Goal: Check status: Check status

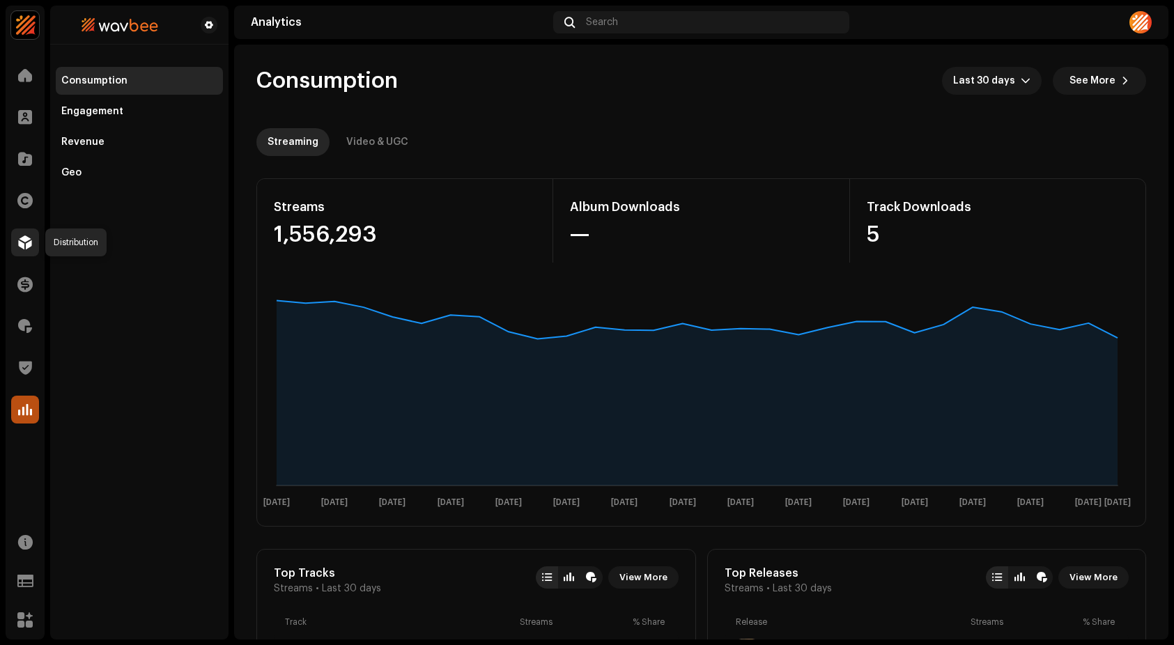
click at [18, 246] on span at bounding box center [25, 242] width 14 height 11
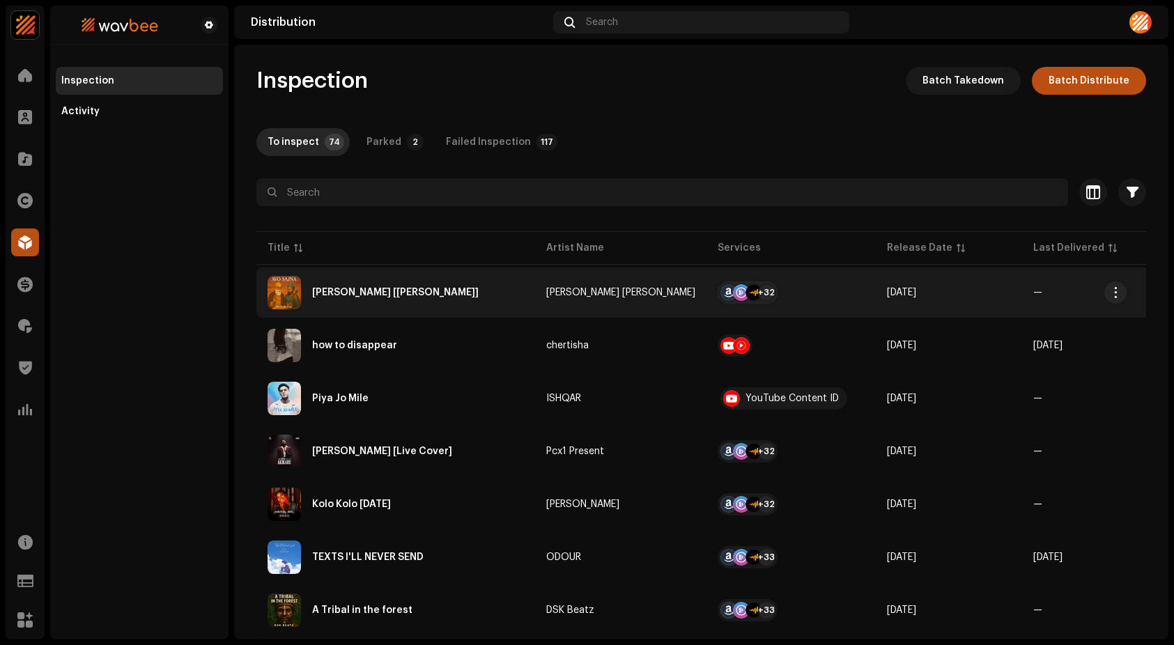
click at [389, 293] on div "[PERSON_NAME] [[PERSON_NAME]]" at bounding box center [395, 293] width 166 height 10
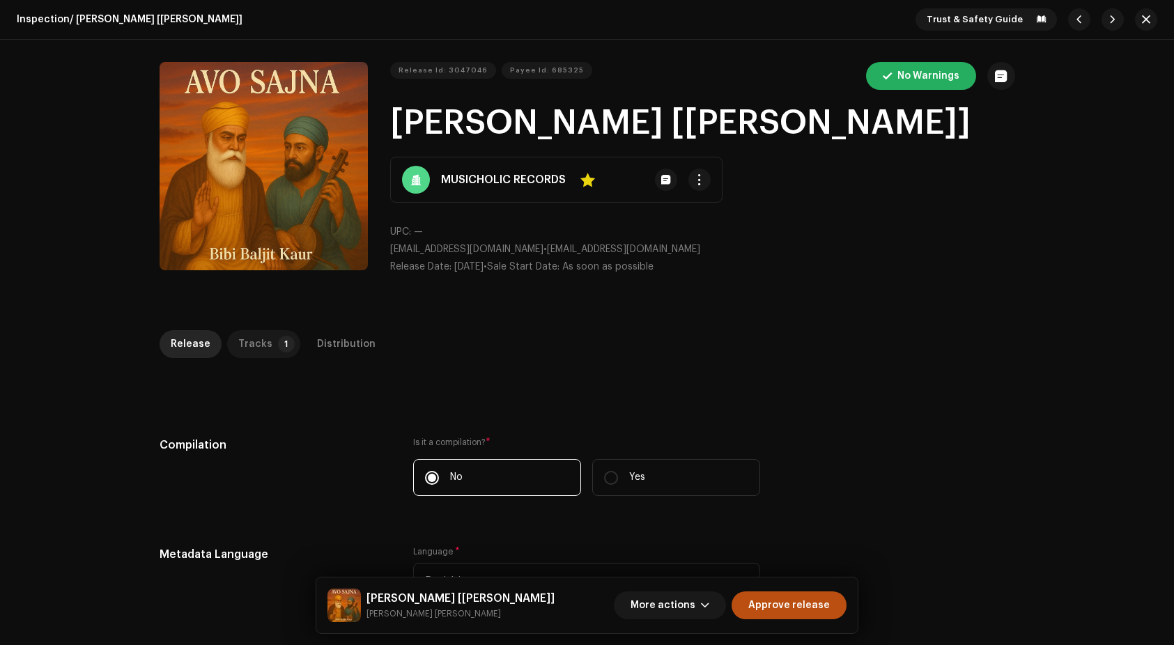
click at [228, 341] on p-tab "Tracks 1" at bounding box center [263, 344] width 73 height 28
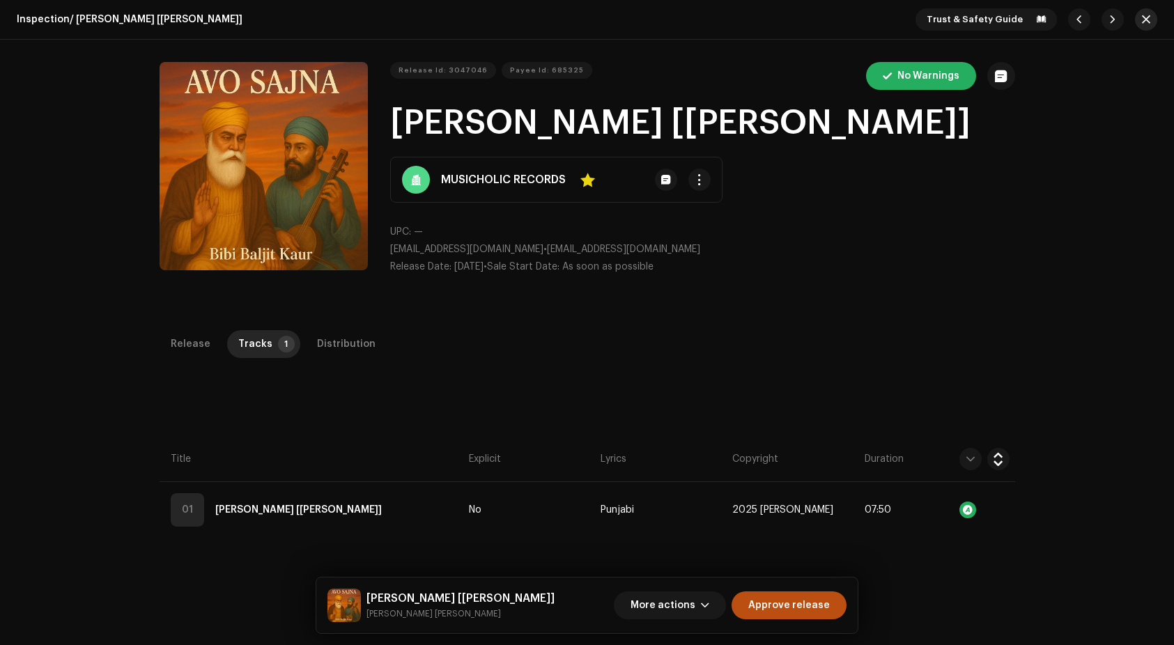
click at [1141, 20] on span "button" at bounding box center [1145, 19] width 8 height 11
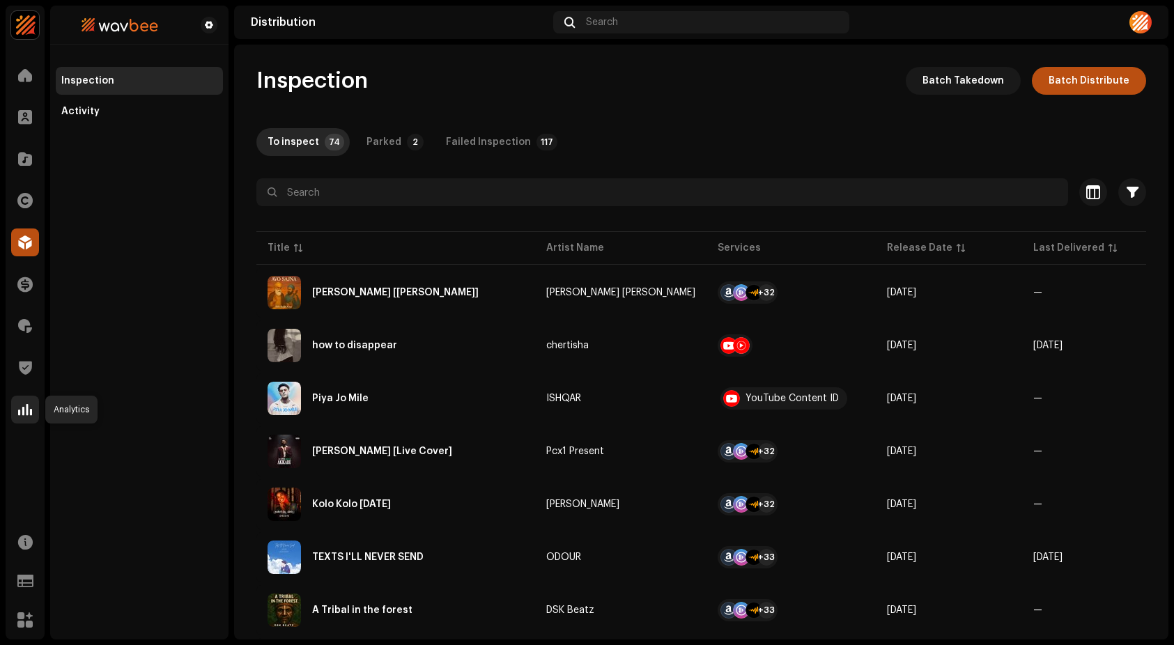
click at [23, 411] on span at bounding box center [25, 409] width 14 height 11
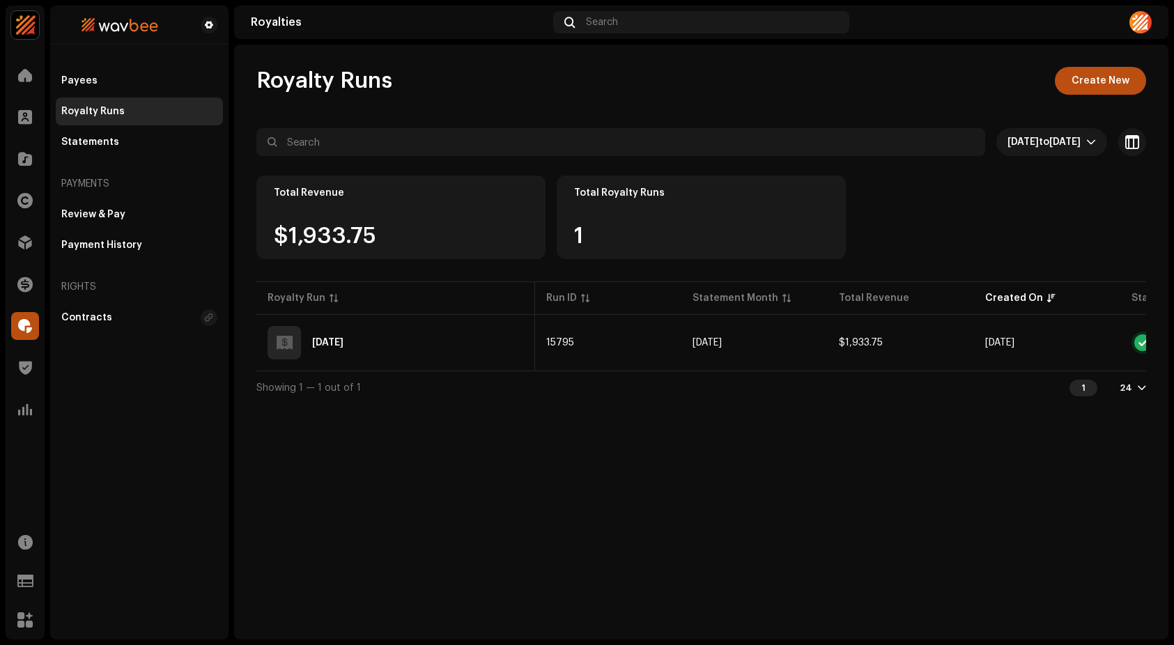
scroll to position [0, 120]
